Goal: Information Seeking & Learning: Understand process/instructions

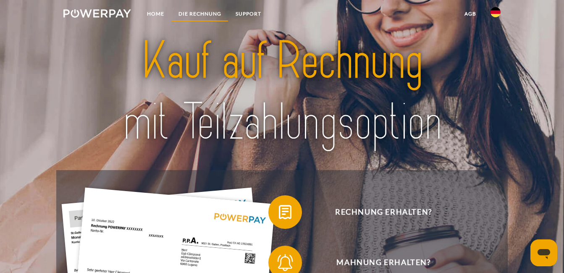
click at [189, 11] on link "DIE RECHNUNG" at bounding box center [199, 13] width 57 height 15
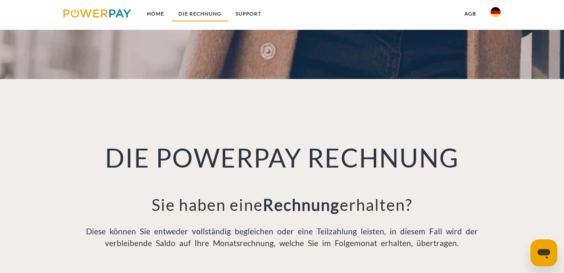
scroll to position [563, 0]
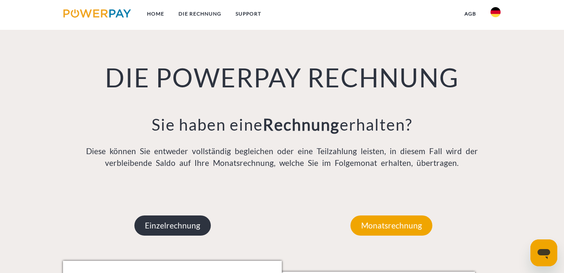
click at [152, 224] on p "Einzelrechnung" at bounding box center [172, 226] width 76 height 20
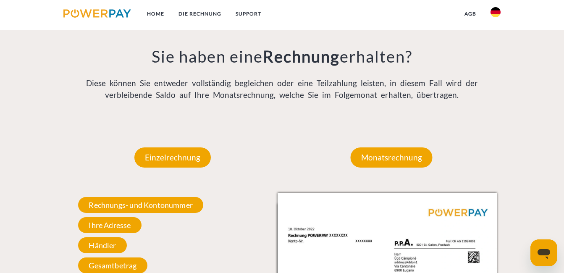
scroll to position [647, 0]
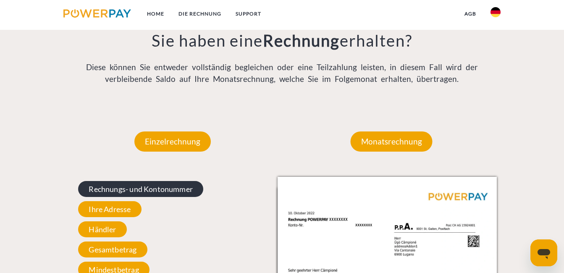
click at [125, 192] on span "Rechnungs- und Kontonummer" at bounding box center [140, 189] width 125 height 16
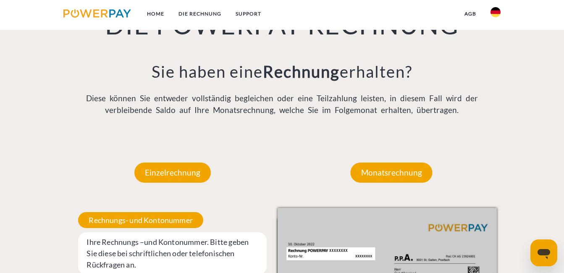
scroll to position [605, 0]
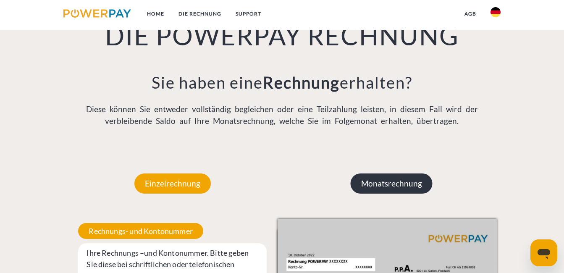
click at [377, 184] on p "Monatsrechnung" at bounding box center [392, 183] width 82 height 20
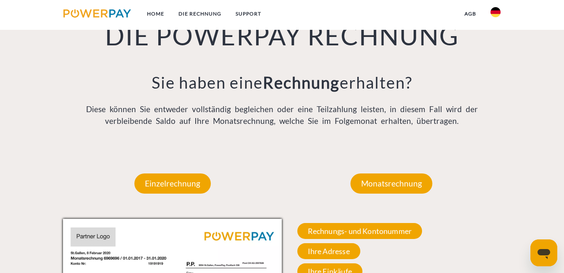
scroll to position [689, 0]
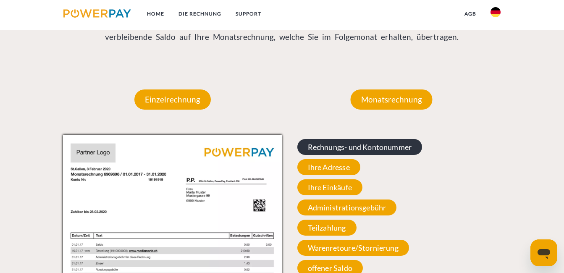
click at [328, 149] on span "Rechnungs- und Kontonummer" at bounding box center [359, 147] width 125 height 16
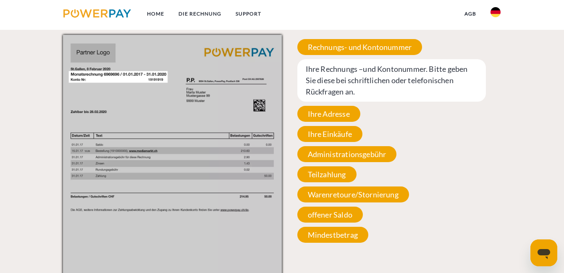
scroll to position [815, 0]
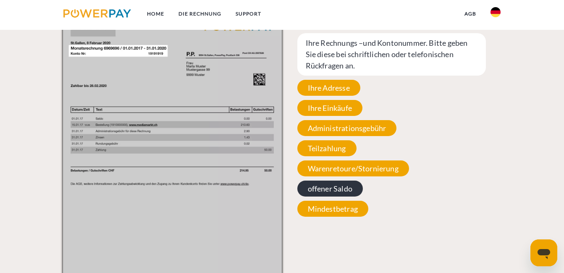
click at [312, 189] on span "offener Saldo" at bounding box center [330, 189] width 66 height 16
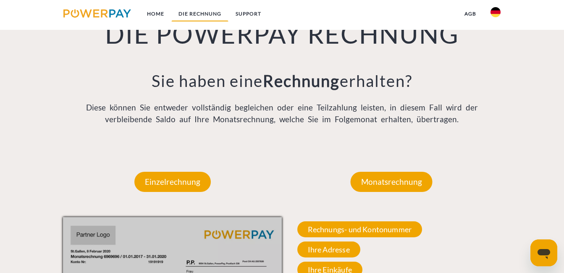
scroll to position [605, 0]
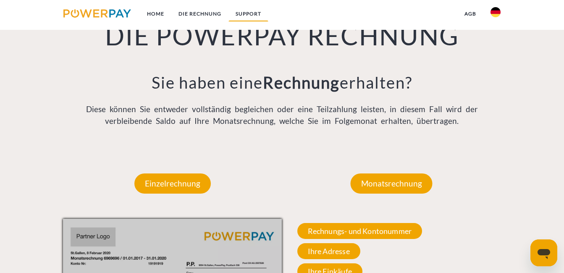
click at [243, 10] on link "SUPPORT" at bounding box center [249, 13] width 40 height 15
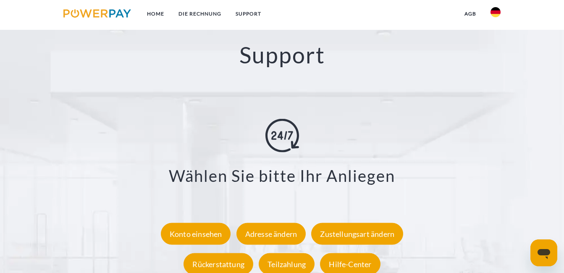
scroll to position [1408, 0]
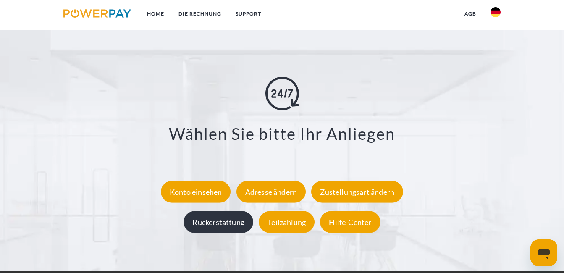
click at [219, 225] on div "Rückerstattung" at bounding box center [219, 222] width 70 height 22
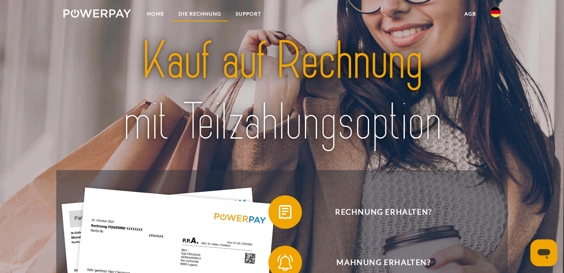
click at [191, 13] on link "DIE RECHNUNG" at bounding box center [199, 13] width 57 height 15
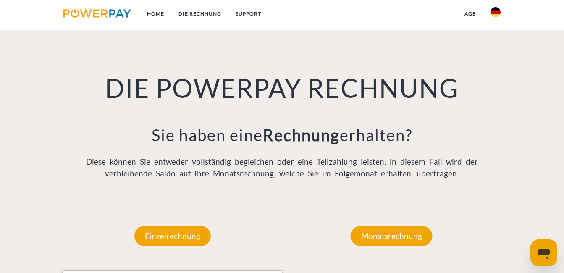
scroll to position [563, 0]
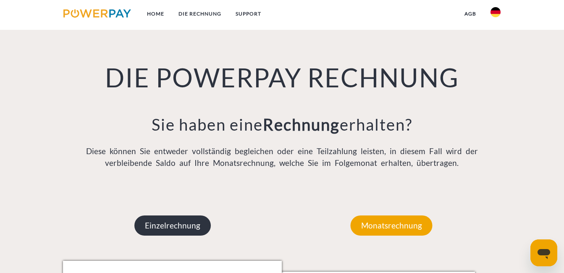
click at [157, 231] on p "Einzelrechnung" at bounding box center [172, 226] width 76 height 20
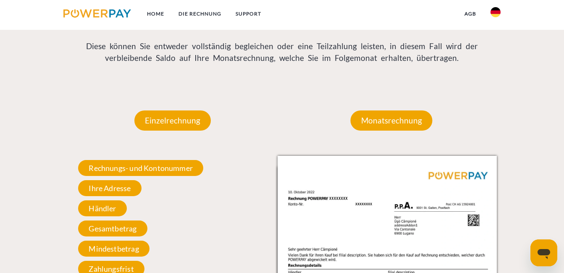
scroll to position [689, 0]
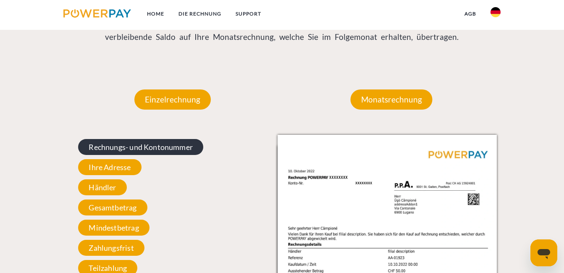
click at [177, 149] on span "Rechnungs- und Kontonummer" at bounding box center [140, 147] width 125 height 16
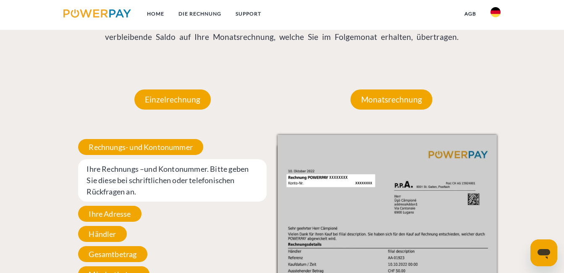
click at [117, 221] on span "Ihre Adresse" at bounding box center [109, 214] width 63 height 16
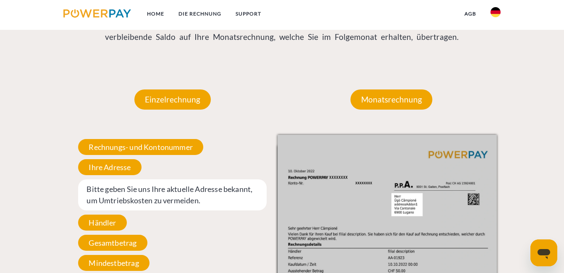
click at [128, 197] on span "Bitte geben Sie uns Ihre aktuelle Adresse bekannt, um Umtriebskosten zu vermeid…" at bounding box center [172, 194] width 189 height 31
click at [104, 223] on span "Händler" at bounding box center [102, 223] width 48 height 16
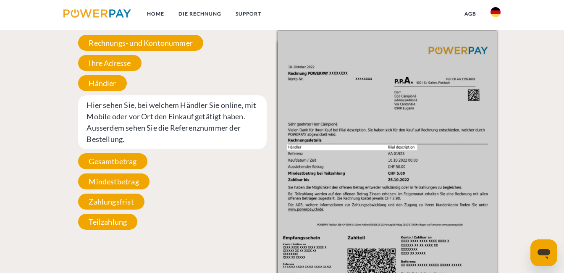
scroll to position [773, 0]
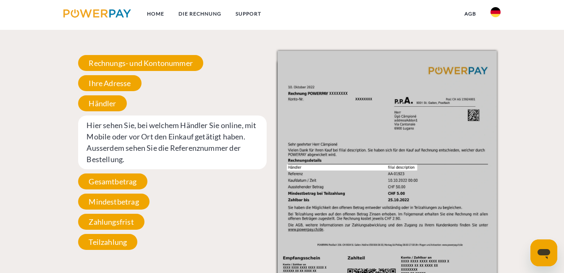
click at [118, 146] on span "Hier sehen Sie, bei welchem Händler Sie online, mit Mobile oder vor Ort den Ein…" at bounding box center [172, 143] width 189 height 54
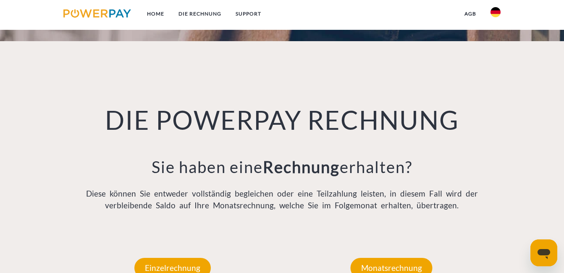
scroll to position [521, 0]
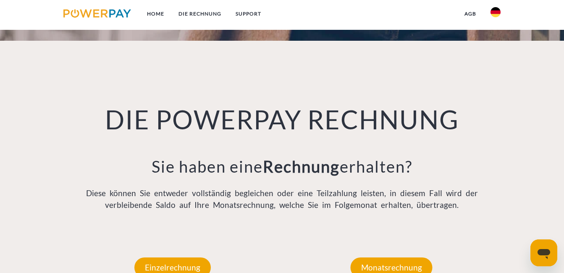
click at [544, 252] on icon "Messaging-Fenster öffnen" at bounding box center [544, 254] width 13 height 10
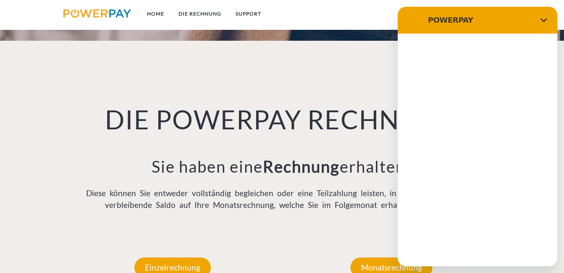
scroll to position [0, 0]
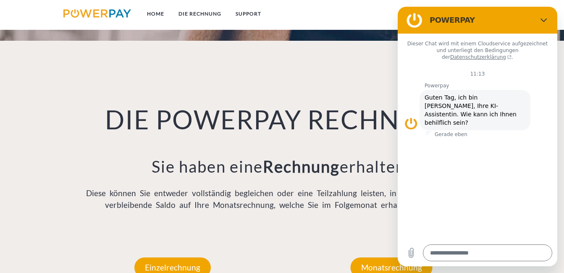
click at [348, 75] on div "DIE POWERPAY RECHNUNG Sie haben eine Rechnung erhalten? Diese können Sie entwed…" at bounding box center [281, 137] width 451 height 192
click at [350, 76] on div "DIE POWERPAY RECHNUNG Sie haben eine Rechnung erhalten? Diese können Sie entwed…" at bounding box center [281, 137] width 451 height 192
click at [226, 160] on h3 "Sie haben eine Rechnung erhalten?" at bounding box center [282, 167] width 438 height 20
click at [548, 18] on button "Schließen" at bounding box center [544, 20] width 17 height 17
type textarea "*"
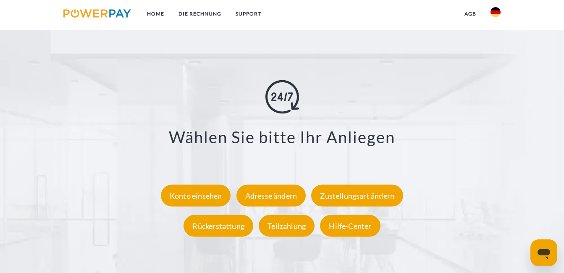
scroll to position [1446, 0]
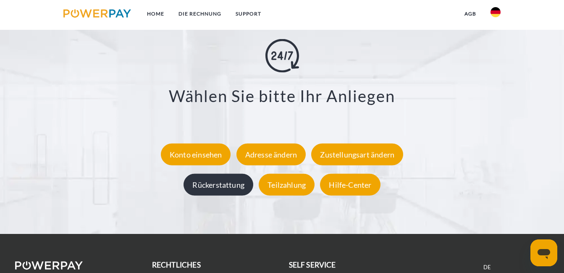
click at [210, 189] on div "Rückerstattung" at bounding box center [219, 185] width 70 height 22
